Goal: Contribute content: Contribute content

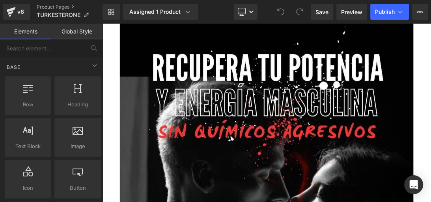
click at [265, 22] on div "Library Assigned 1 Product Product Preview TURKESTERONE® ANABÓLICO NATURAL |Ene…" at bounding box center [266, 12] width 328 height 24
click at [252, 15] on link "Desktop" at bounding box center [246, 12] width 24 height 16
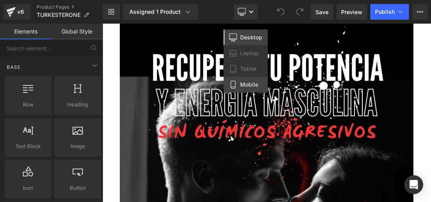
click at [247, 78] on link "Mobile" at bounding box center [245, 85] width 44 height 16
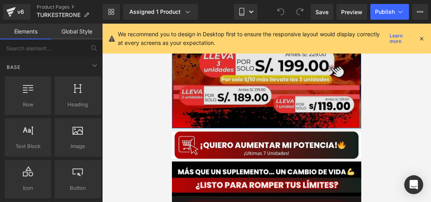
scroll to position [232, 0]
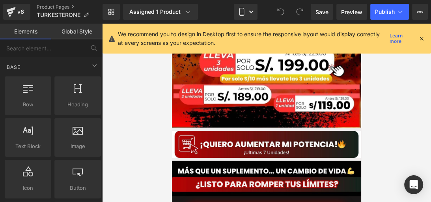
click at [418, 39] on icon at bounding box center [421, 38] width 7 height 7
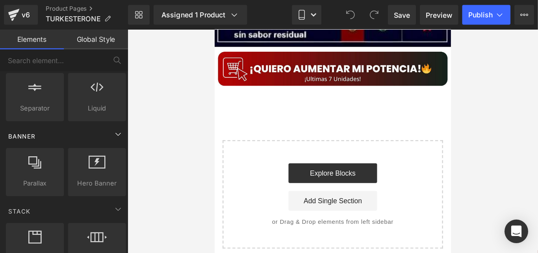
scroll to position [142, 0]
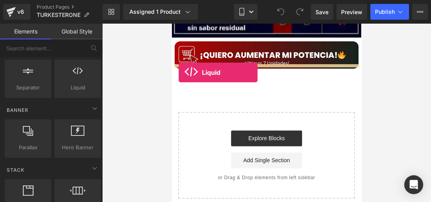
drag, startPoint x: 244, startPoint y: 110, endPoint x: 178, endPoint y: 73, distance: 75.6
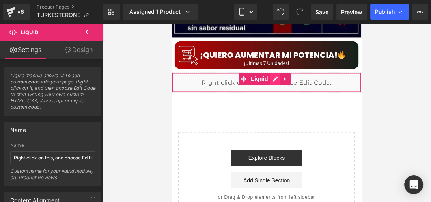
click at [271, 73] on div "Liquid" at bounding box center [266, 83] width 189 height 20
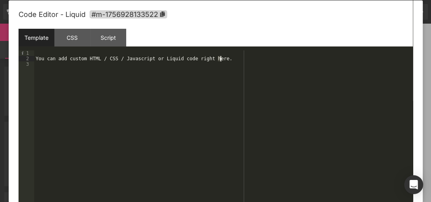
drag, startPoint x: 218, startPoint y: 58, endPoint x: 225, endPoint y: 60, distance: 6.7
click at [225, 60] on div "You can add custom HTML / CSS / Javascript or Liquid code right here." at bounding box center [223, 132] width 378 height 165
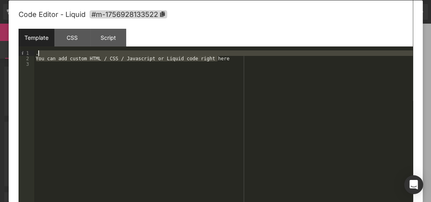
drag, startPoint x: 225, startPoint y: 61, endPoint x: 58, endPoint y: 52, distance: 167.3
click at [58, 52] on div ". You can add custom HTML / CSS / Javascript or Liquid code right here" at bounding box center [223, 132] width 378 height 165
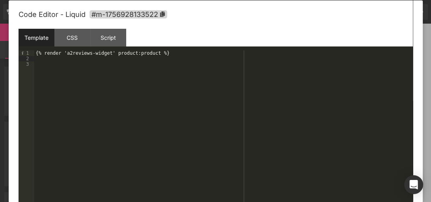
click at [373, 81] on div "{% render 'a2reviews-widget' product:product %}" at bounding box center [223, 132] width 378 height 165
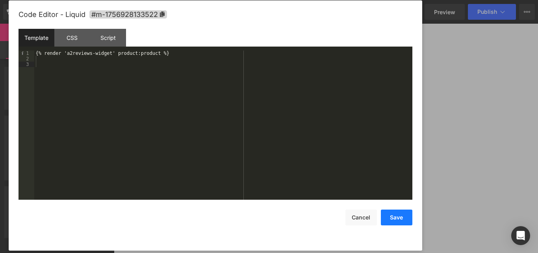
click at [403, 202] on button "Save" at bounding box center [397, 217] width 32 height 16
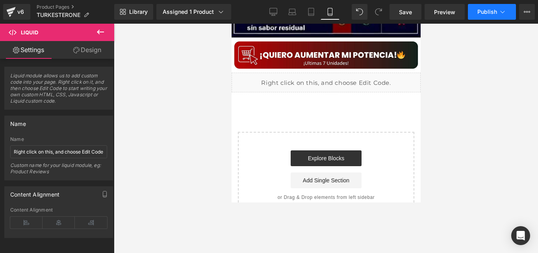
click at [430, 12] on span "Publish" at bounding box center [488, 12] width 20 height 6
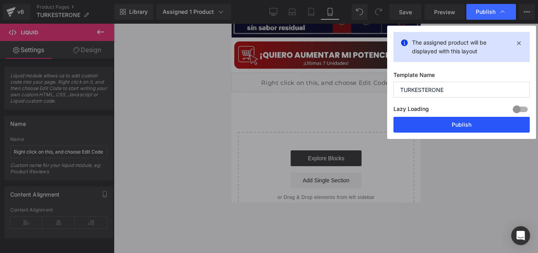
click at [417, 123] on button "Publish" at bounding box center [462, 125] width 136 height 16
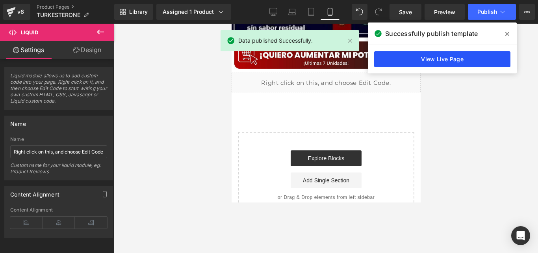
click at [417, 55] on link "View Live Page" at bounding box center [442, 59] width 136 height 16
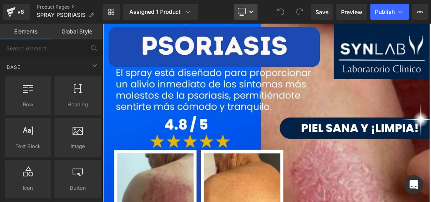
click at [252, 9] on icon at bounding box center [251, 11] width 5 height 5
click at [250, 17] on link "Desktop" at bounding box center [246, 12] width 24 height 16
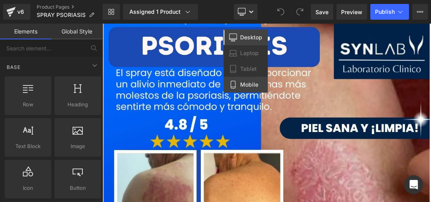
click at [242, 83] on span "Mobile" at bounding box center [249, 84] width 18 height 7
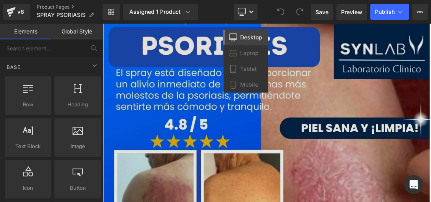
drag, startPoint x: 344, startPoint y: 107, endPoint x: 172, endPoint y: 85, distance: 173.2
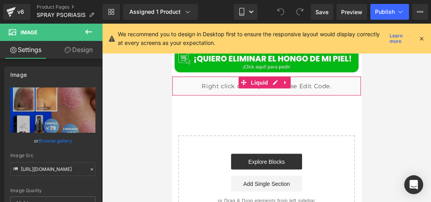
scroll to position [3193, 0]
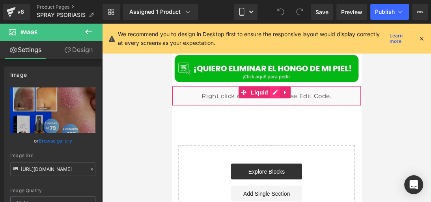
click at [276, 88] on div "Liquid" at bounding box center [266, 96] width 189 height 20
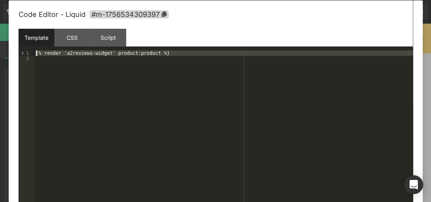
drag, startPoint x: 174, startPoint y: 56, endPoint x: 34, endPoint y: 53, distance: 139.5
click at [34, 53] on div "{% render 'a2reviews-widget' product:product %}" at bounding box center [223, 132] width 378 height 165
click at [66, 41] on div "CSS" at bounding box center [72, 38] width 36 height 18
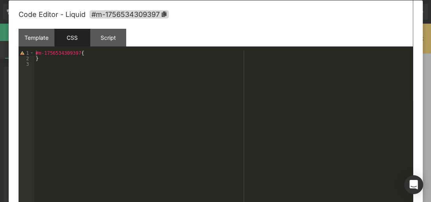
click at [428, 139] on div at bounding box center [215, 101] width 431 height 202
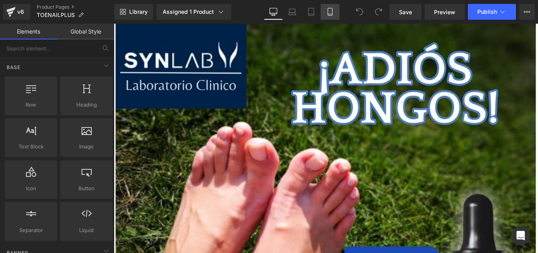
click at [328, 9] on icon at bounding box center [330, 11] width 4 height 7
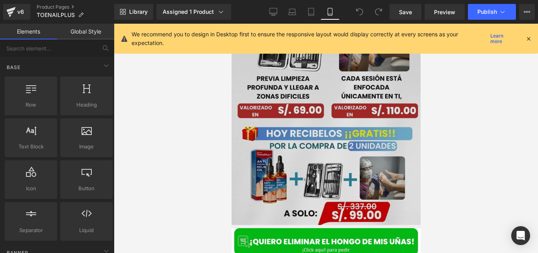
scroll to position [604, 0]
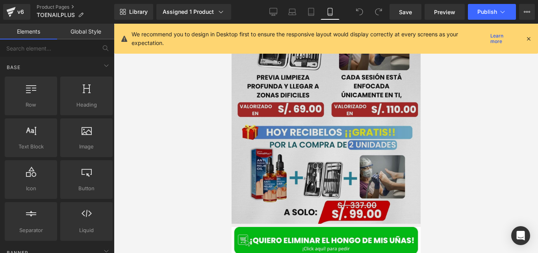
click at [339, 124] on img at bounding box center [325, 90] width 189 height 266
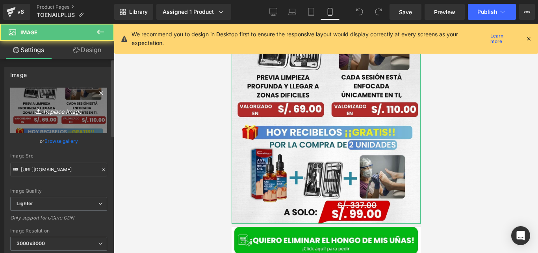
click at [73, 115] on link "Replace Image" at bounding box center [58, 109] width 97 height 45
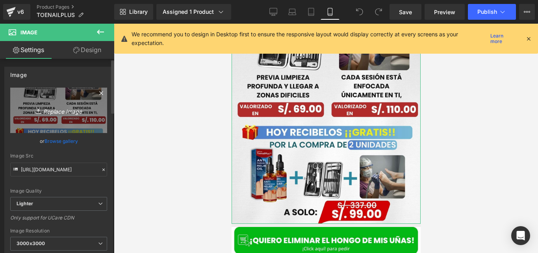
type input "C:\fakepath\Imagen de WhatsApp 2025-09-03 a las 14.44.15_4ed2dd4c.jpg"
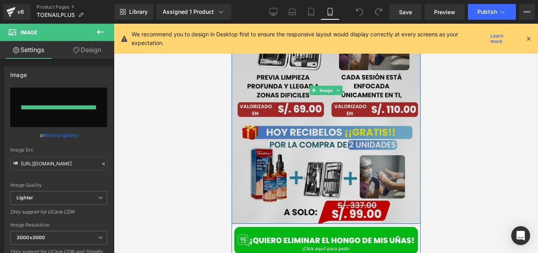
type input "https://ucarecdn.com/57108651-d6ab-4f9f-92e9-f8f72f0bf0b8/-/format/auto/-/previ…"
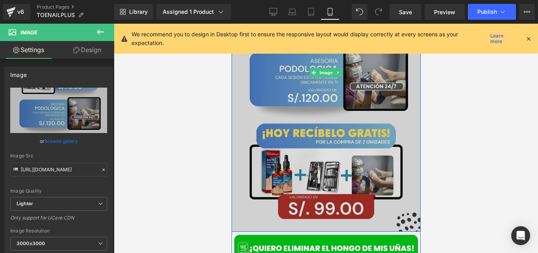
scroll to position [649, 0]
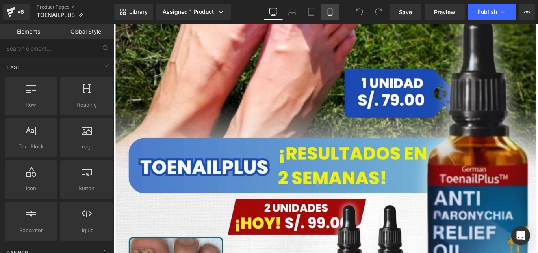
click at [336, 15] on link "Mobile" at bounding box center [330, 12] width 19 height 16
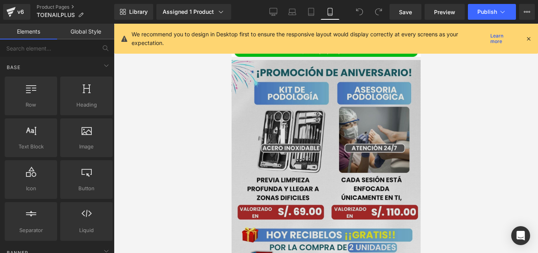
scroll to position [518, 0]
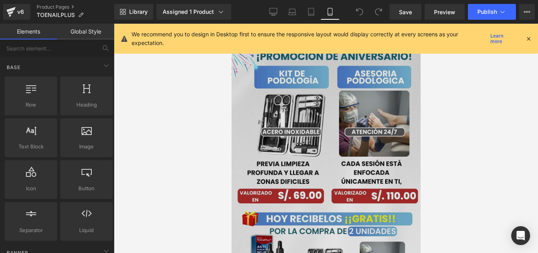
click at [329, 154] on img at bounding box center [325, 177] width 189 height 266
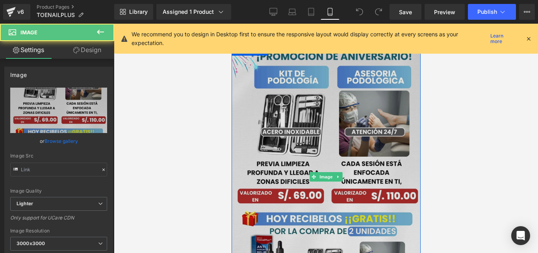
type input "https://ucarecdn.com/e19b1278-067f-424a-812e-fb480425dfaf/-/format/auto/-/previ…"
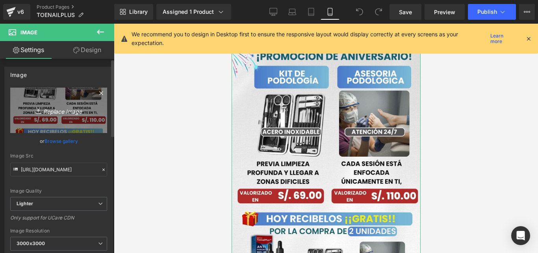
click at [35, 109] on icon at bounding box center [39, 111] width 8 height 8
type input "C:\fakepath\¡PROMOCIÓN DE ANIVERSARIO!.jpg"
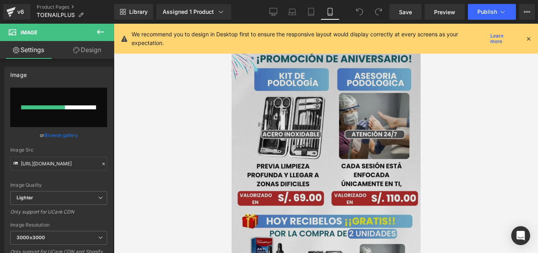
scroll to position [540, 0]
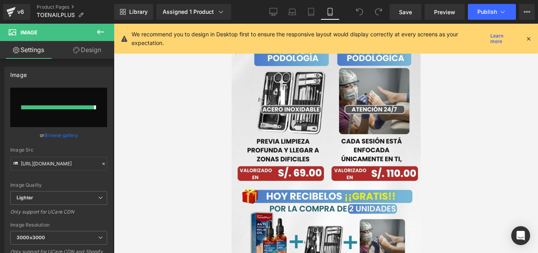
type input "https://ucarecdn.com/d6b715ce-9895-4a6a-a6b8-91aadfc9caa4/-/format/auto/-/previ…"
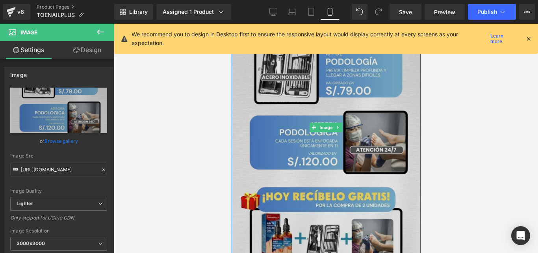
scroll to position [620, 0]
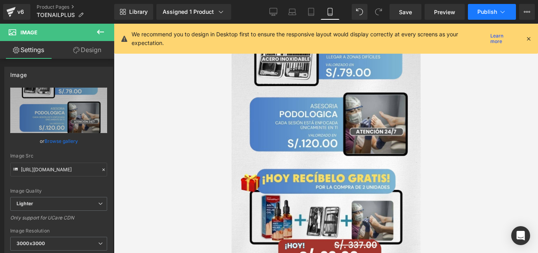
click at [488, 11] on span "Publish" at bounding box center [488, 12] width 20 height 6
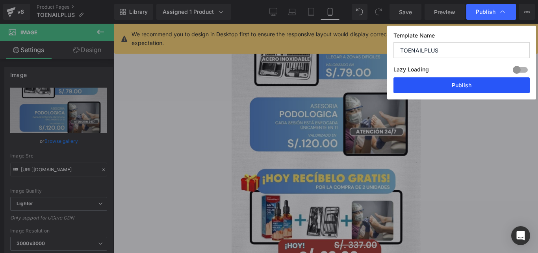
click at [435, 91] on button "Publish" at bounding box center [462, 85] width 136 height 16
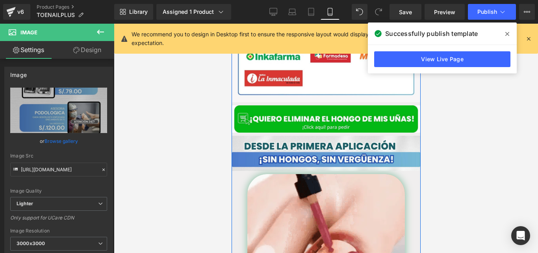
scroll to position [1447, 0]
